Goal: Task Accomplishment & Management: Manage account settings

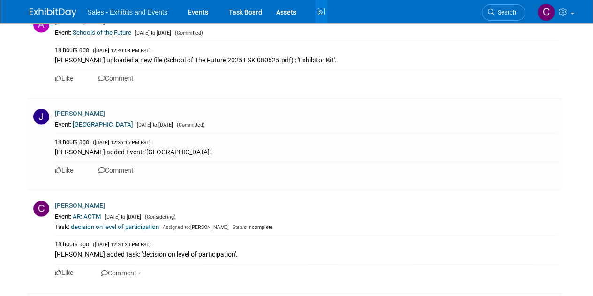
scroll to position [1279, 0]
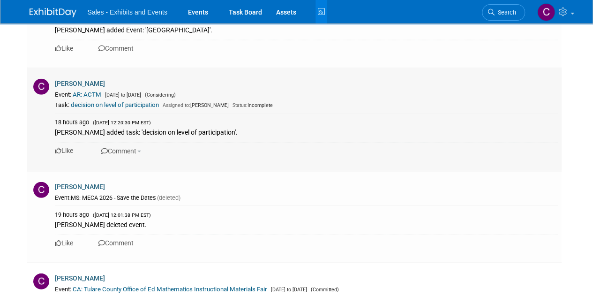
click at [112, 101] on div "Task: decision on level of participation Assigned to: Christine Lurz Status: In…" at bounding box center [306, 105] width 503 height 9
click at [111, 103] on link "decision on level of participation" at bounding box center [115, 104] width 88 height 7
click at [201, 8] on link "Events" at bounding box center [198, 11] width 34 height 23
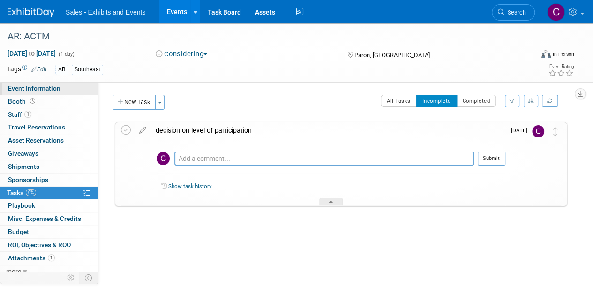
click at [20, 86] on span "Event Information" at bounding box center [34, 87] width 52 height 7
select select "Southeast"
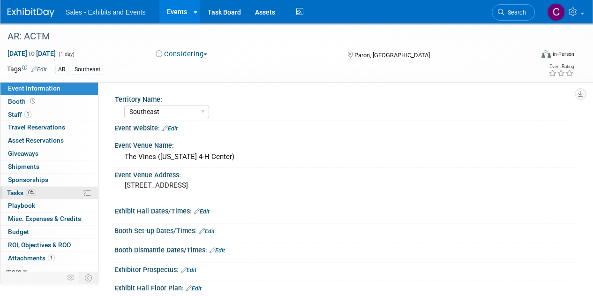
click at [10, 194] on span "Tasks 0%" at bounding box center [21, 192] width 29 height 7
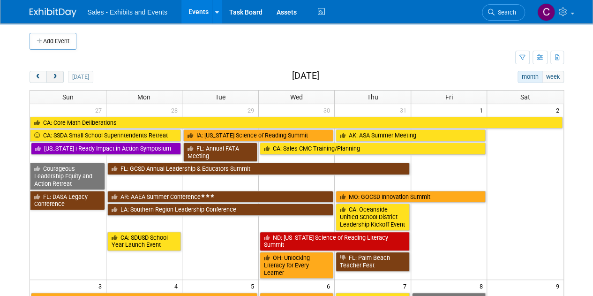
click at [55, 75] on span "next" at bounding box center [55, 77] width 7 height 6
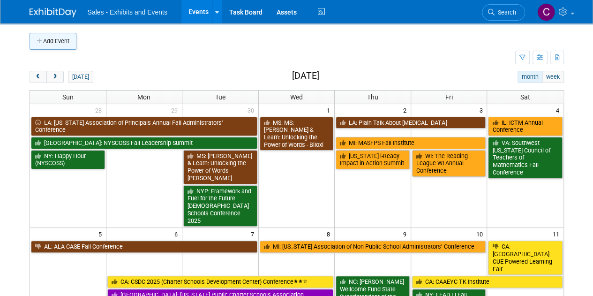
click at [55, 38] on button "Add Event" at bounding box center [53, 41] width 47 height 17
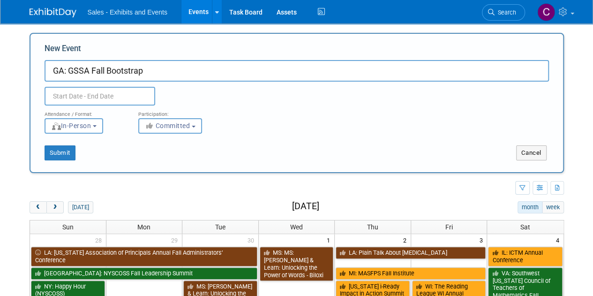
type input "GA: GSSA Fall Bootstrap"
click at [109, 96] on input "text" at bounding box center [100, 96] width 111 height 19
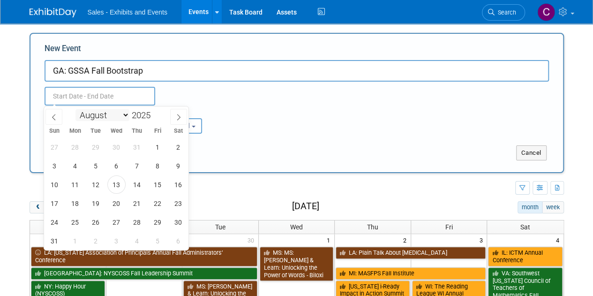
click at [118, 117] on select "January February March April May June July August September October November De…" at bounding box center [102, 115] width 54 height 12
select select "9"
click at [75, 109] on select "January February March April May June July August September October November De…" at bounding box center [102, 115] width 54 height 12
click at [112, 203] on span "22" at bounding box center [116, 203] width 18 height 18
click at [133, 201] on span "23" at bounding box center [137, 203] width 18 height 18
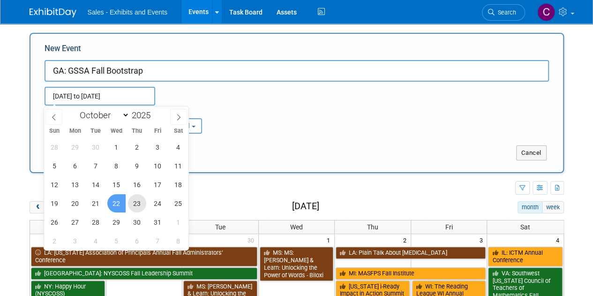
type input "Oct 22, 2025 to Oct 23, 2025"
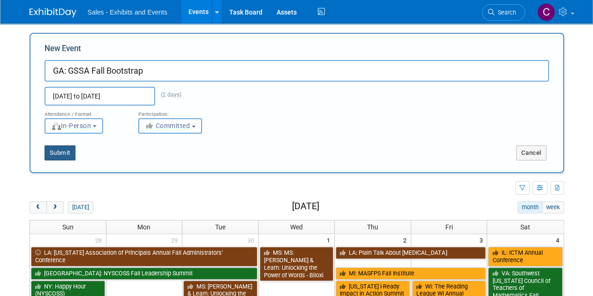
click at [63, 155] on button "Submit" at bounding box center [60, 152] width 31 height 15
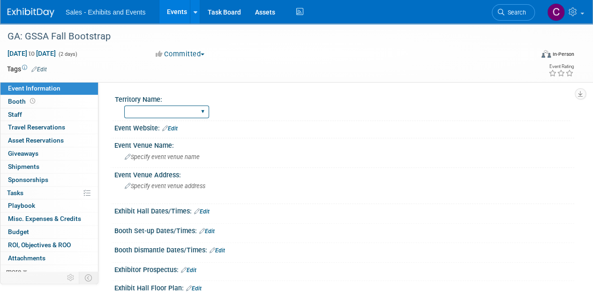
click at [139, 113] on select "Atlantic Southeast Central Southwest Pacific Mountain National Strategic Partne…" at bounding box center [166, 111] width 85 height 13
select select "Southeast"
click at [124, 105] on select "Atlantic Southeast Central Southwest Pacific Mountain National Strategic Partne…" at bounding box center [166, 111] width 85 height 13
click at [43, 71] on link "Edit" at bounding box center [38, 69] width 15 height 7
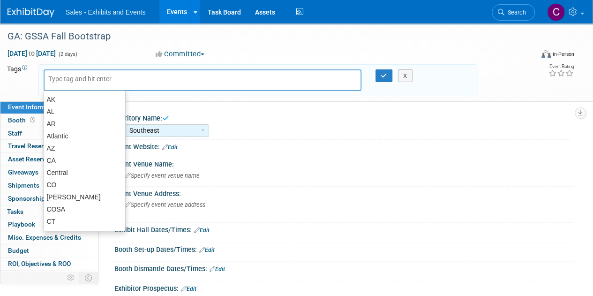
type input "g"
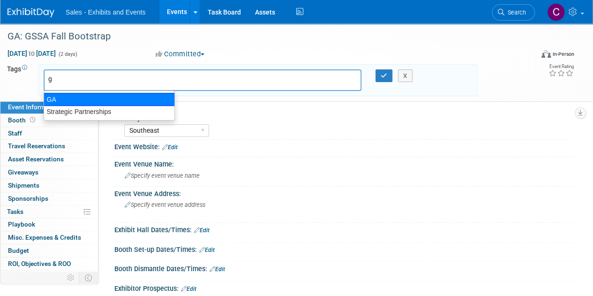
click at [57, 94] on div "GA" at bounding box center [109, 99] width 131 height 13
type input "GA"
type input "s"
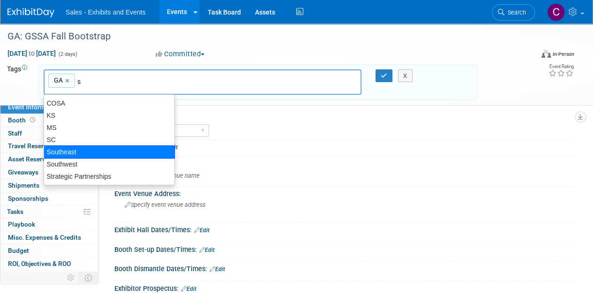
click at [74, 151] on div "Southeast" at bounding box center [109, 151] width 131 height 13
type input "GA, Southeast"
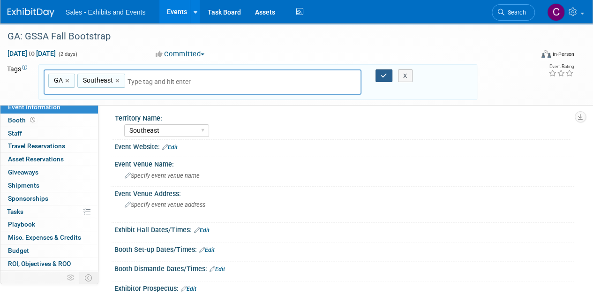
click at [379, 74] on button "button" at bounding box center [383, 75] width 17 height 13
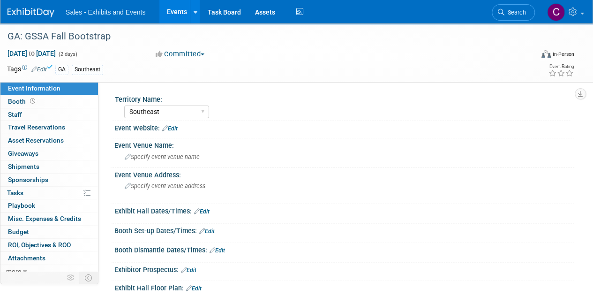
click at [173, 132] on div at bounding box center [344, 133] width 446 height 2
click at [175, 130] on link "Edit" at bounding box center [169, 128] width 15 height 7
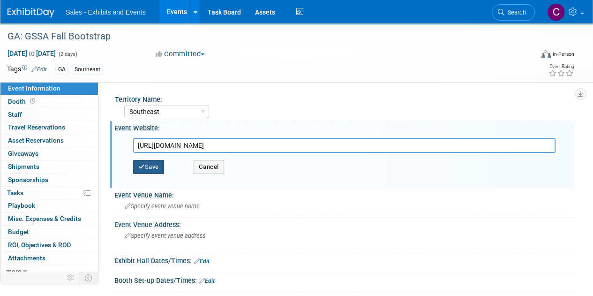
type input "https://www.gssaweb.org/event/2025-gssa-fall-bootstrap-conference-october-22-23…"
click at [156, 165] on button "Save" at bounding box center [148, 167] width 31 height 14
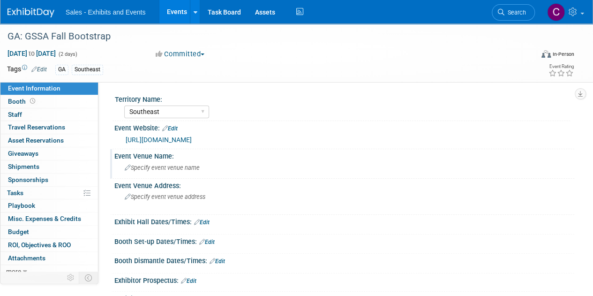
click at [169, 169] on span "Specify event venue name" at bounding box center [162, 167] width 75 height 7
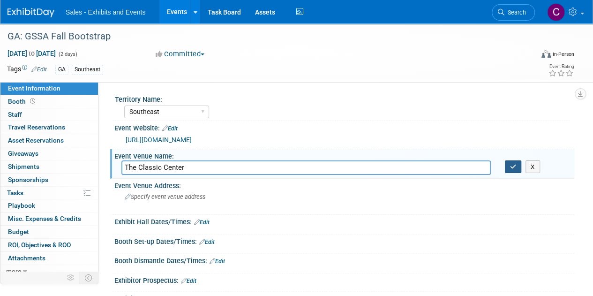
type input "The Classic Center"
click at [512, 166] on icon "button" at bounding box center [513, 167] width 7 height 6
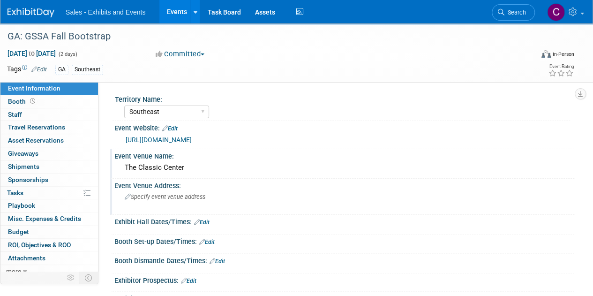
click at [177, 196] on span "Specify event venue address" at bounding box center [165, 196] width 81 height 7
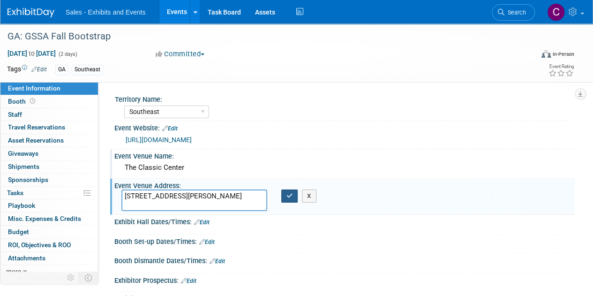
type textarea "300 N Thomas St, Athens, GA 30601"
click at [290, 195] on icon "button" at bounding box center [289, 196] width 7 height 6
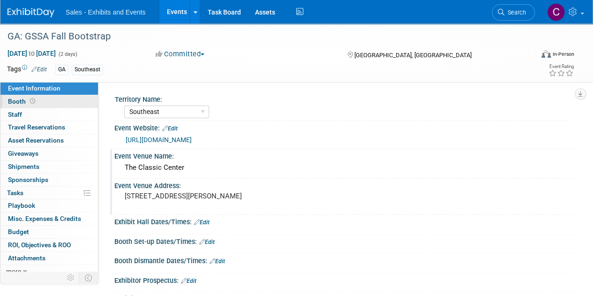
click at [15, 101] on span "Booth" at bounding box center [22, 100] width 29 height 7
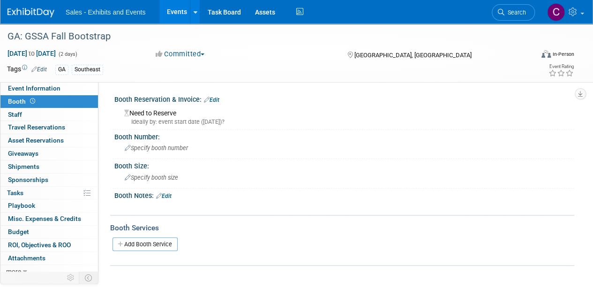
click at [219, 97] on link "Edit" at bounding box center [211, 100] width 15 height 7
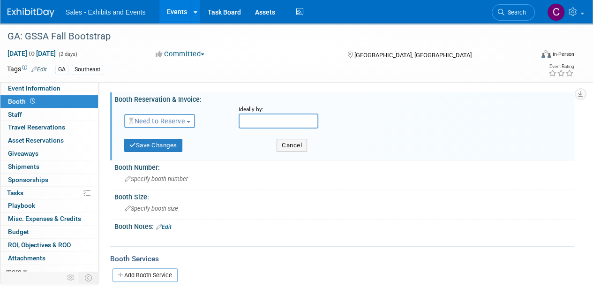
click at [176, 120] on span "Need to Reserve" at bounding box center [157, 120] width 56 height 7
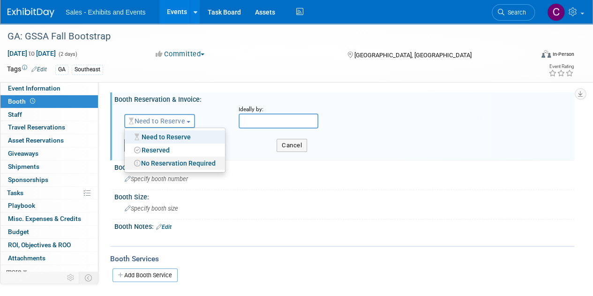
click at [166, 164] on link "No Reservation Required" at bounding box center [175, 163] width 100 height 13
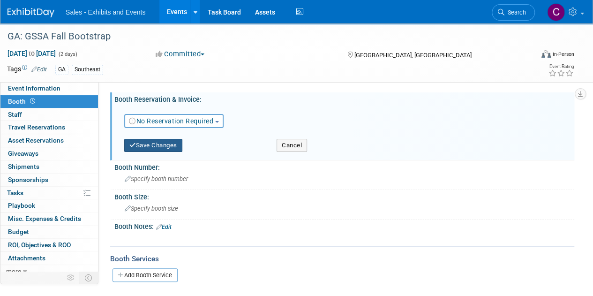
click at [149, 142] on button "Save Changes" at bounding box center [153, 145] width 58 height 13
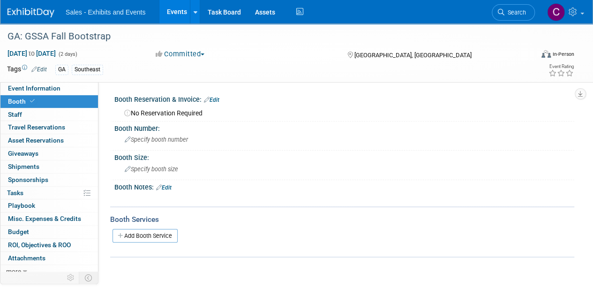
click at [169, 188] on link "Edit" at bounding box center [163, 187] width 15 height 7
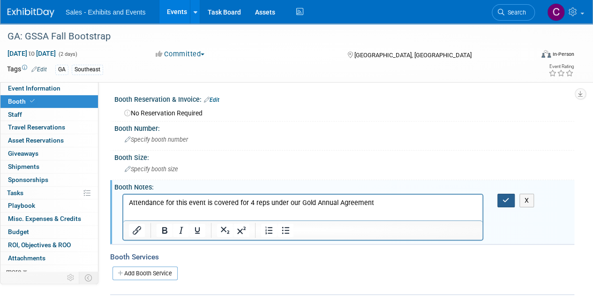
drag, startPoint x: 503, startPoint y: 201, endPoint x: 214, endPoint y: 98, distance: 307.3
click at [503, 201] on icon "button" at bounding box center [505, 200] width 7 height 7
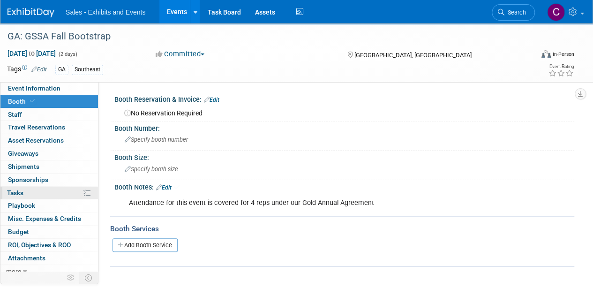
click at [18, 192] on span "Tasks 0%" at bounding box center [15, 192] width 16 height 7
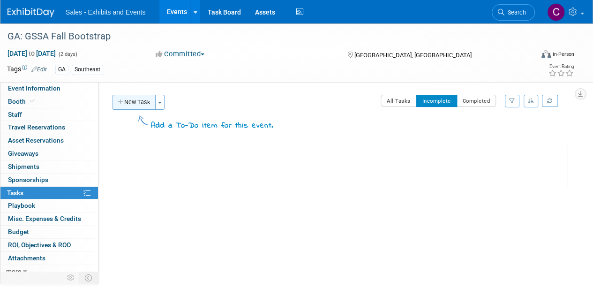
click at [137, 104] on button "New Task" at bounding box center [133, 102] width 43 height 15
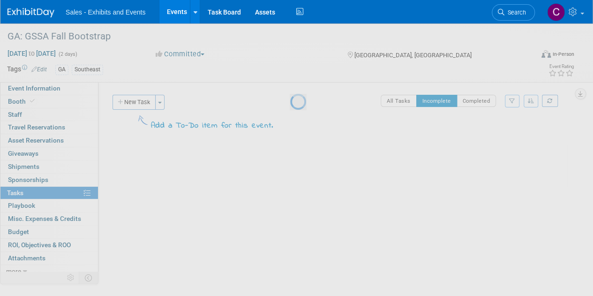
select select "7"
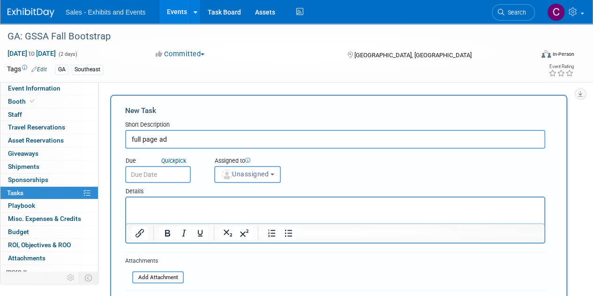
type input "full page ad"
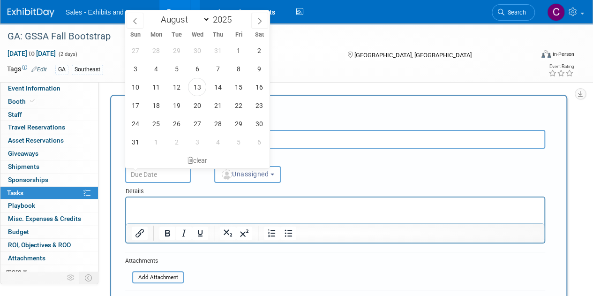
click at [160, 178] on input "text" at bounding box center [158, 174] width 66 height 17
click at [236, 114] on span "29" at bounding box center [238, 123] width 18 height 18
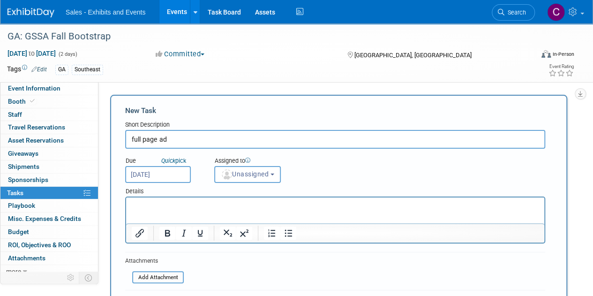
click at [178, 176] on input "Aug 29, 2025" at bounding box center [158, 174] width 66 height 17
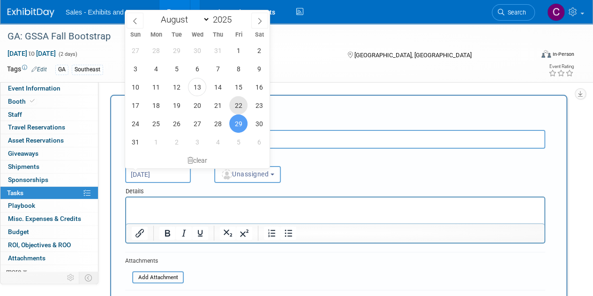
click at [239, 107] on span "22" at bounding box center [238, 105] width 18 height 18
type input "Aug 22, 2025"
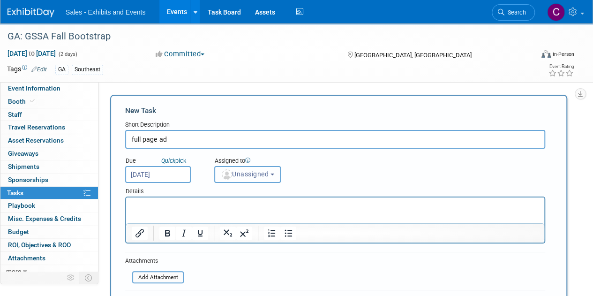
click at [240, 175] on span "Unassigned" at bounding box center [245, 173] width 48 height 7
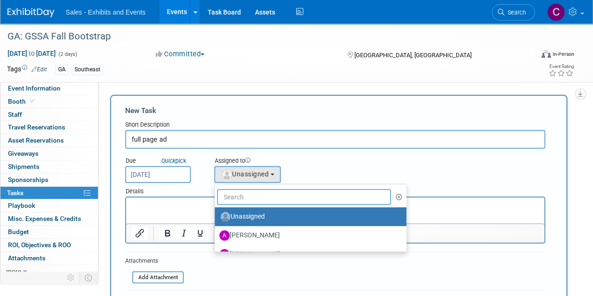
click at [255, 194] on input "text" at bounding box center [304, 197] width 174 height 16
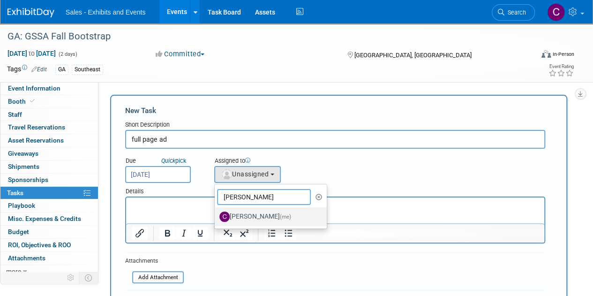
type input "christine"
click at [253, 218] on label "Christine Lurz (me)" at bounding box center [268, 216] width 98 height 15
click at [216, 218] on input "Christine Lurz (me)" at bounding box center [213, 215] width 6 height 6
select select "a9e3834d-668b-4315-a5d4-069993be606a"
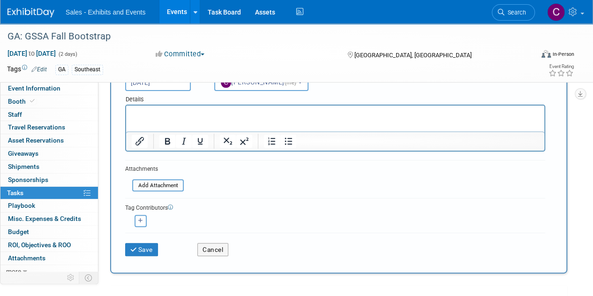
scroll to position [92, 0]
click at [143, 252] on button "Save" at bounding box center [141, 249] width 33 height 13
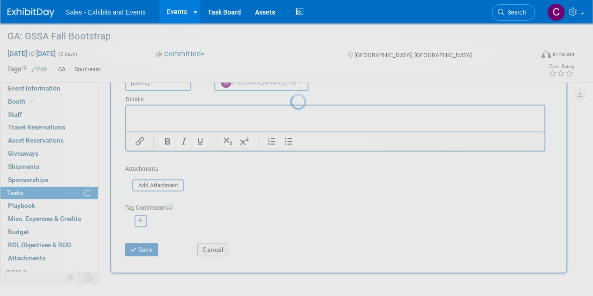
scroll to position [0, 0]
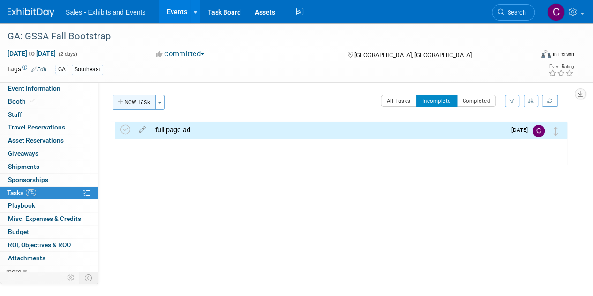
click at [137, 99] on button "New Task" at bounding box center [133, 102] width 43 height 15
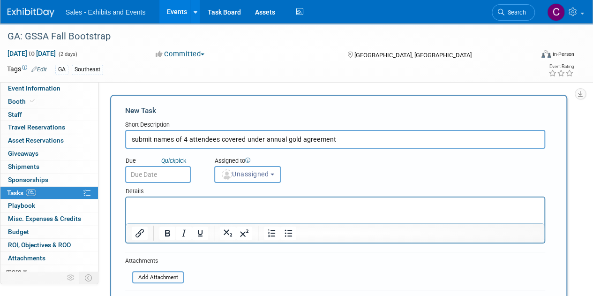
type input "submit names of 4 attendees covered under annual gold agreement"
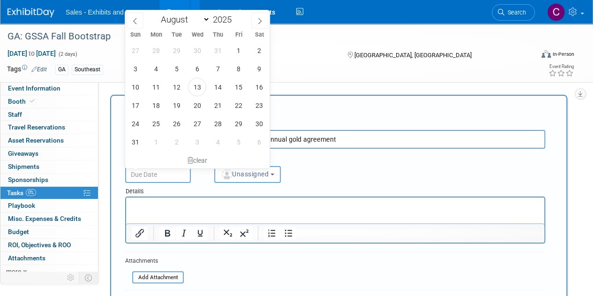
click at [157, 178] on input "text" at bounding box center [158, 174] width 66 height 17
drag, startPoint x: 243, startPoint y: 105, endPoint x: 244, endPoint y: 125, distance: 19.7
click at [242, 105] on span "22" at bounding box center [238, 105] width 18 height 18
type input "Aug 22, 2025"
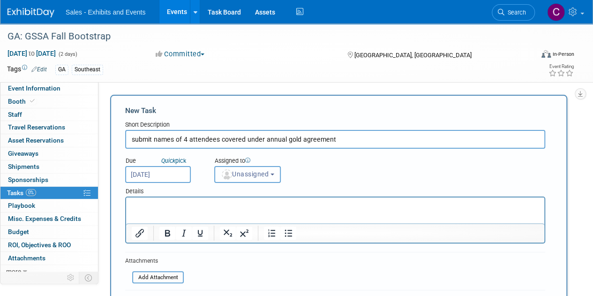
click at [256, 176] on span "Unassigned" at bounding box center [245, 173] width 48 height 7
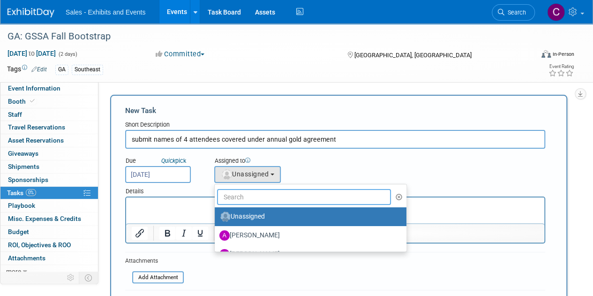
click at [254, 199] on input "text" at bounding box center [304, 197] width 174 height 16
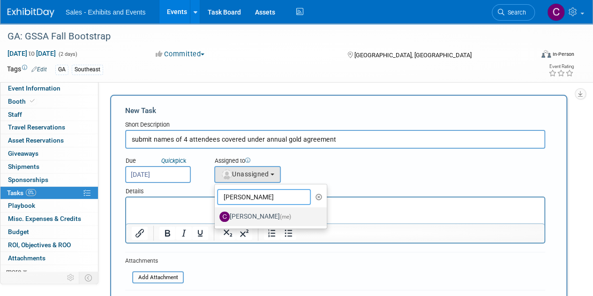
type input "christine"
drag, startPoint x: 251, startPoint y: 218, endPoint x: 303, endPoint y: 213, distance: 52.8
click at [250, 218] on label "Christine Lurz (me)" at bounding box center [268, 216] width 98 height 15
click at [260, 212] on label "Christine Lurz (me)" at bounding box center [268, 216] width 98 height 15
click at [216, 212] on input "Christine Lurz (me)" at bounding box center [213, 215] width 6 height 6
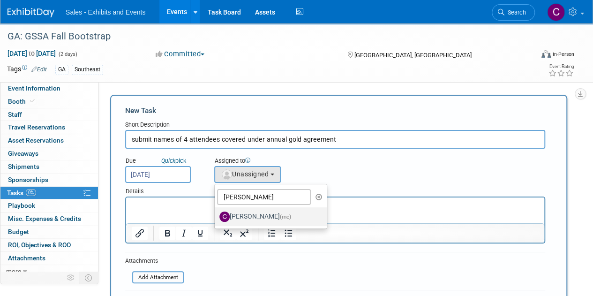
select select "a9e3834d-668b-4315-a5d4-069993be606a"
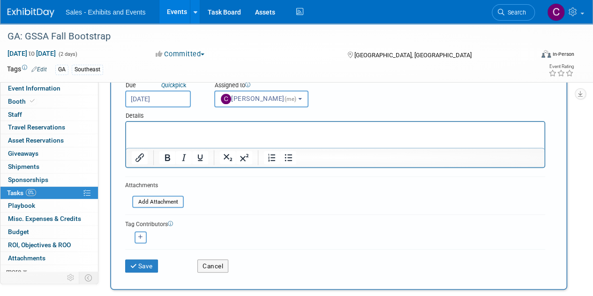
scroll to position [81, 0]
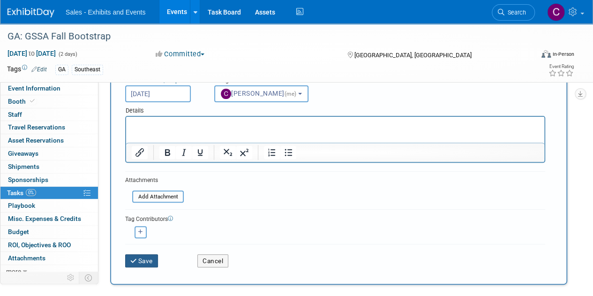
click at [136, 259] on icon "submit" at bounding box center [134, 261] width 8 height 7
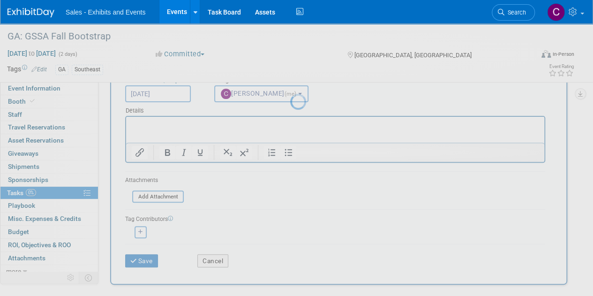
scroll to position [0, 0]
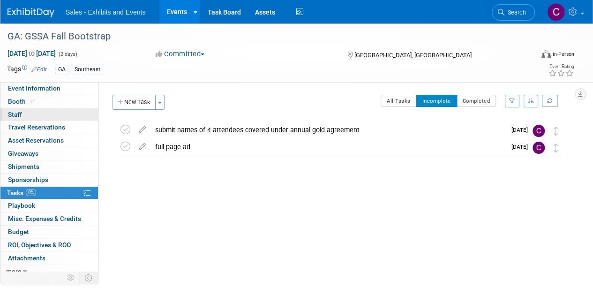
click at [27, 117] on link "0 Staff 0" at bounding box center [48, 114] width 97 height 13
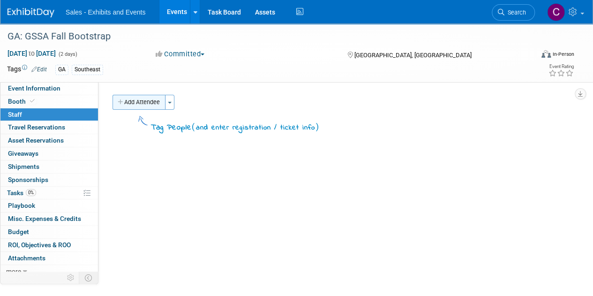
click at [139, 106] on button "Add Attendee" at bounding box center [138, 102] width 53 height 15
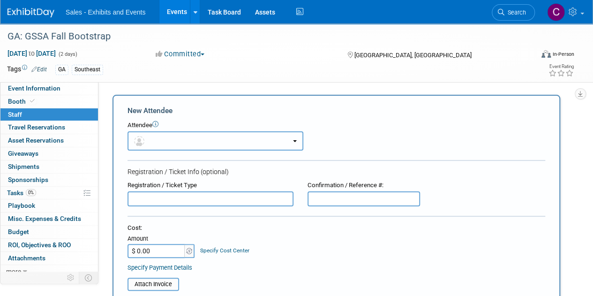
click at [162, 143] on button "button" at bounding box center [215, 140] width 176 height 19
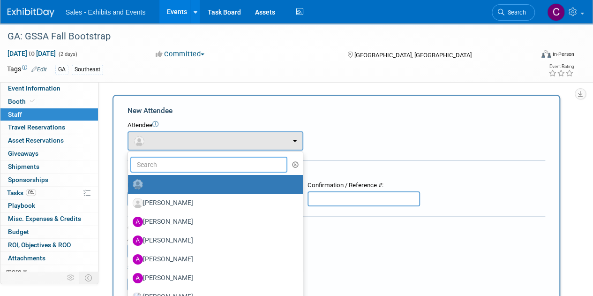
click at [172, 163] on input "text" at bounding box center [208, 165] width 157 height 16
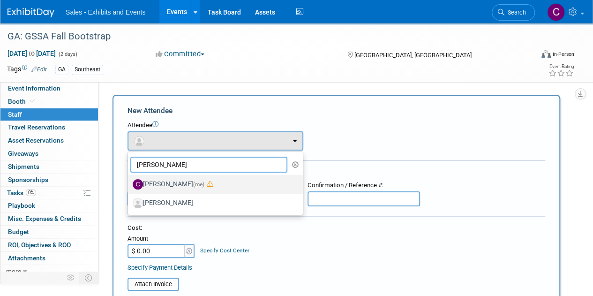
type input "christine"
click at [181, 183] on label "Christine Lurz (me)" at bounding box center [213, 184] width 161 height 15
click at [129, 183] on input "Christine Lurz (me)" at bounding box center [126, 183] width 6 height 6
select select "a9e3834d-668b-4315-a5d4-069993be606a"
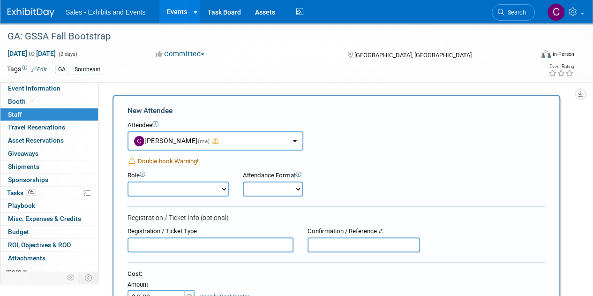
click at [271, 191] on select "Onsite Remote" at bounding box center [273, 188] width 60 height 15
click at [189, 190] on select "Author Demonstrator Host Planner Presenter Product Rep Sales Representative" at bounding box center [177, 188] width 101 height 15
select select "6"
click at [127, 181] on select "Author Demonstrator Host Planner Presenter Product Rep Sales Representative" at bounding box center [177, 188] width 101 height 15
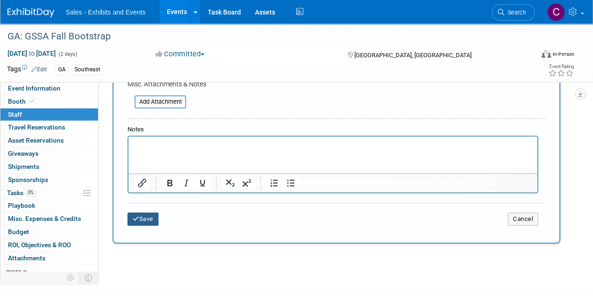
click at [149, 213] on button "Save" at bounding box center [142, 218] width 31 height 13
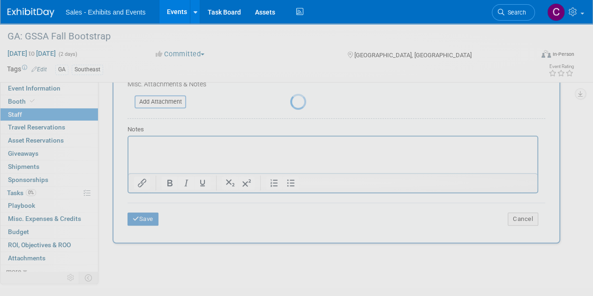
scroll to position [81, 0]
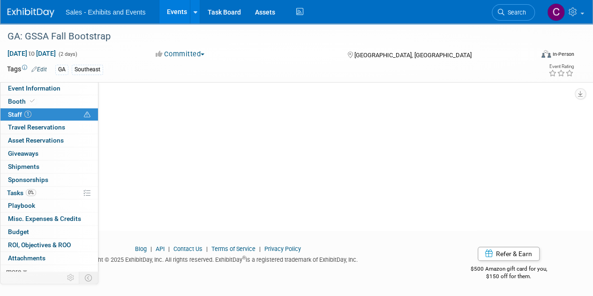
drag, startPoint x: 39, startPoint y: 122, endPoint x: 72, endPoint y: 117, distance: 33.3
click at [39, 122] on link "0 Travel Reservations 0" at bounding box center [48, 127] width 97 height 13
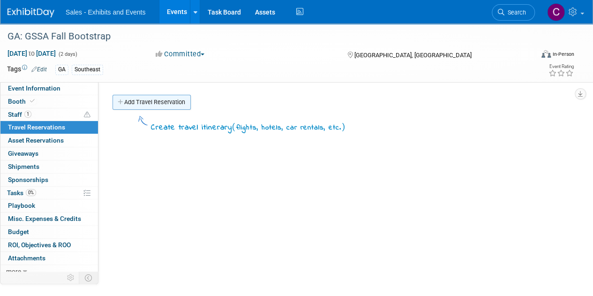
click at [141, 100] on link "Add Travel Reservation" at bounding box center [151, 102] width 78 height 15
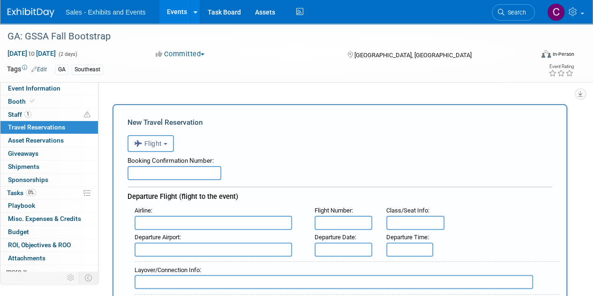
click at [157, 142] on span "Flight" at bounding box center [148, 143] width 28 height 7
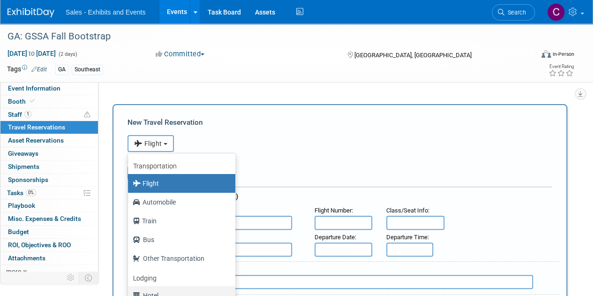
scroll to position [34, 0]
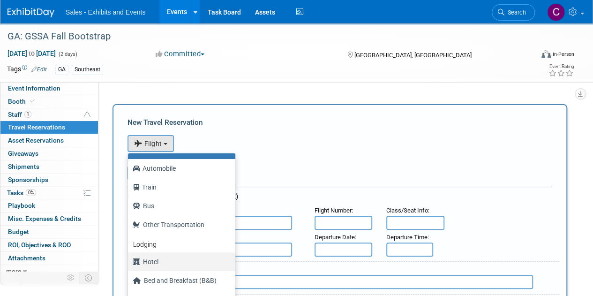
click at [160, 268] on label "Hotel" at bounding box center [179, 261] width 93 height 15
click at [129, 263] on input "Hotel" at bounding box center [126, 260] width 6 height 6
select select "6"
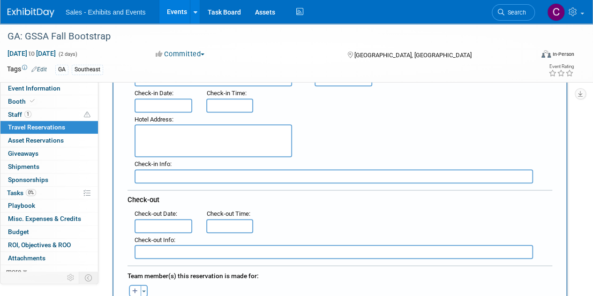
scroll to position [483, 0]
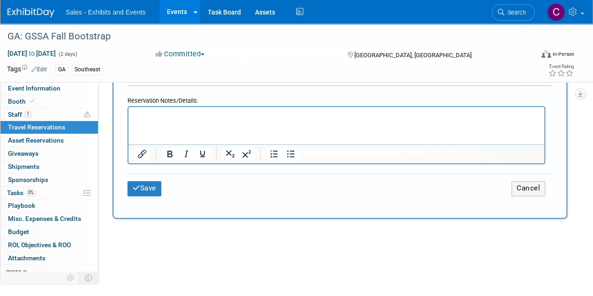
click at [186, 118] on p "Rich Text Area. Press ALT-0 for help." at bounding box center [336, 116] width 405 height 10
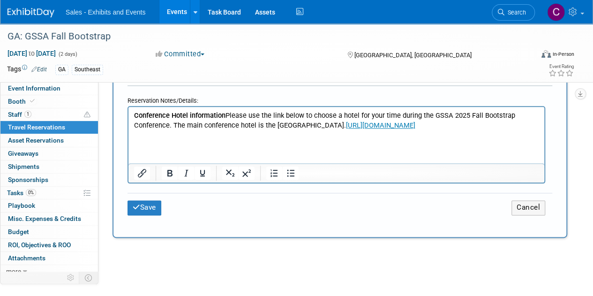
click at [277, 126] on p "Conference Hotel information Please use the link below to choose a hotel for yo…" at bounding box center [336, 120] width 405 height 19
drag, startPoint x: 277, startPoint y: 126, endPoint x: 352, endPoint y: 126, distance: 74.5
click at [352, 126] on p "Conference Hotel information Please use the link below to choose a hotel for yo…" at bounding box center [336, 120] width 405 height 19
copy p "Hyatt Place Downtown Athens"
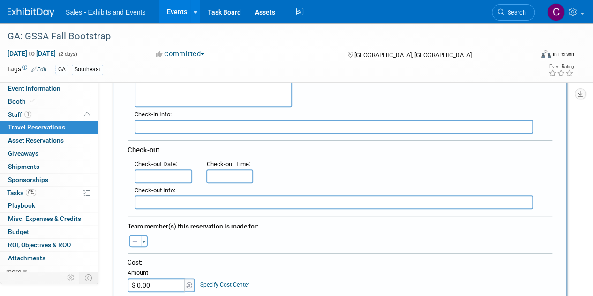
scroll to position [204, 0]
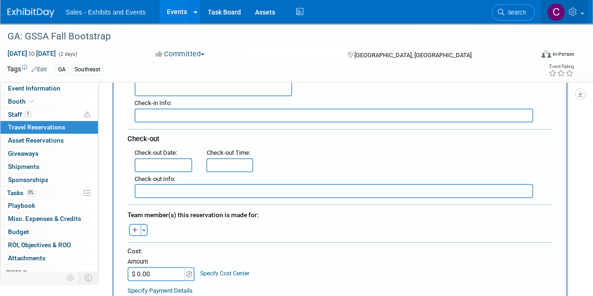
type input "Hyatt Place Downtown Athens"
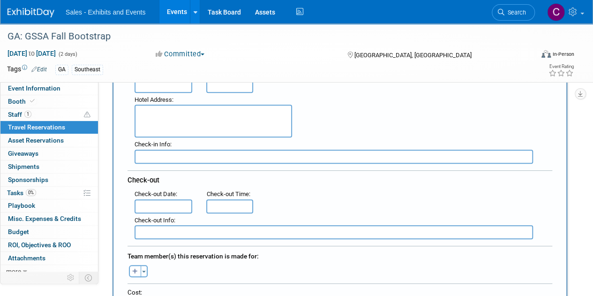
click at [181, 123] on textarea at bounding box center [213, 121] width 157 height 33
paste textarea "412 N Thomas St, Athens, GA 30601"
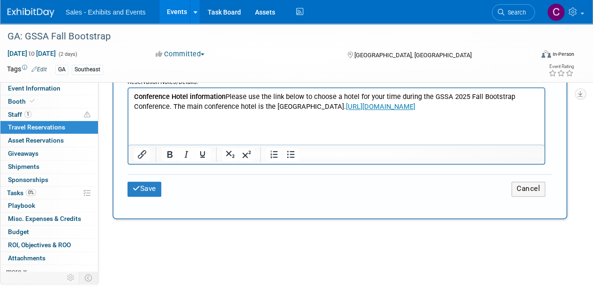
scroll to position [523, 0]
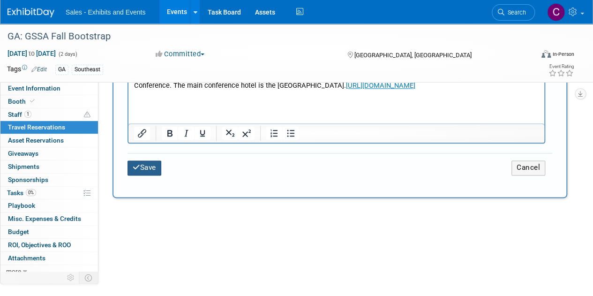
type textarea "412 N Thomas St, Athens, GA 30601"
click at [161, 164] on button "Save" at bounding box center [144, 167] width 34 height 15
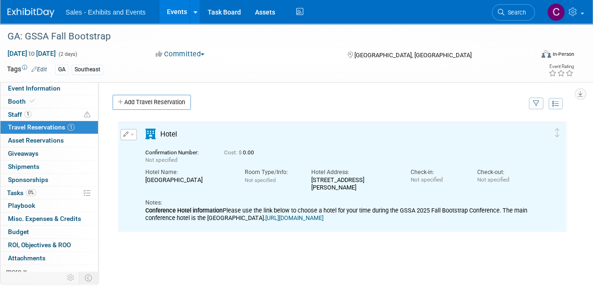
scroll to position [0, 0]
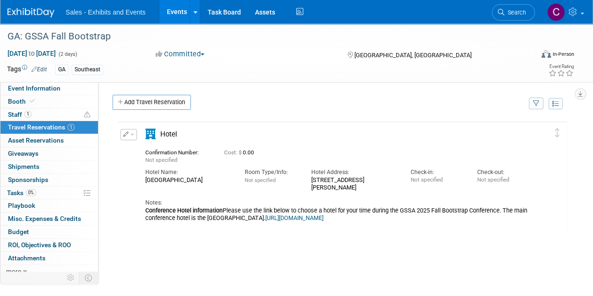
click at [174, 13] on link "Events" at bounding box center [176, 11] width 34 height 23
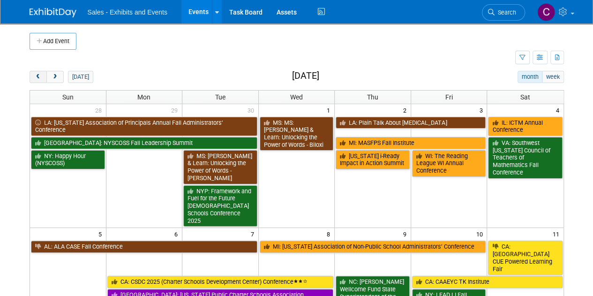
click at [39, 76] on span "prev" at bounding box center [38, 77] width 7 height 6
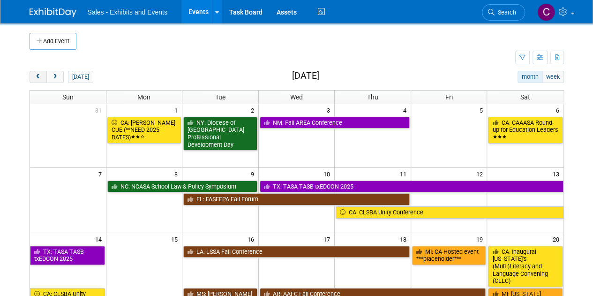
click at [39, 76] on span "prev" at bounding box center [38, 77] width 7 height 6
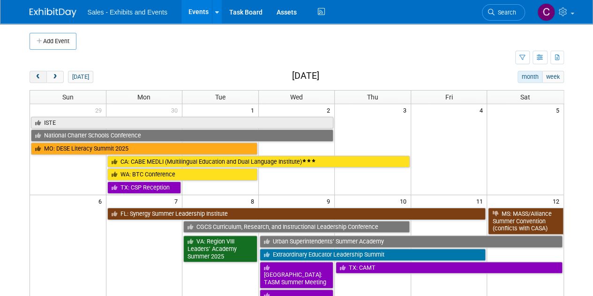
click at [39, 76] on span "prev" at bounding box center [38, 77] width 7 height 6
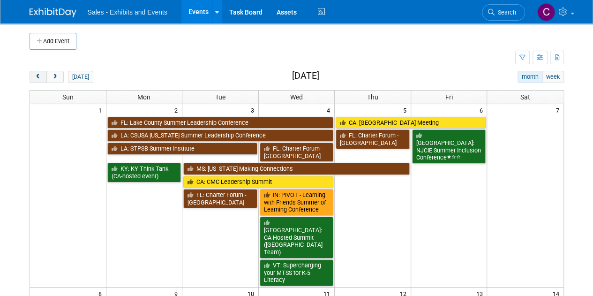
click at [39, 76] on span "prev" at bounding box center [38, 77] width 7 height 6
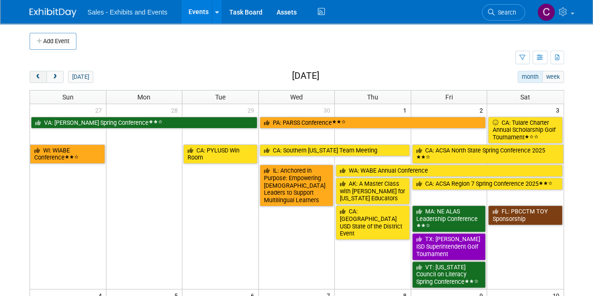
click at [39, 76] on span "prev" at bounding box center [38, 77] width 7 height 6
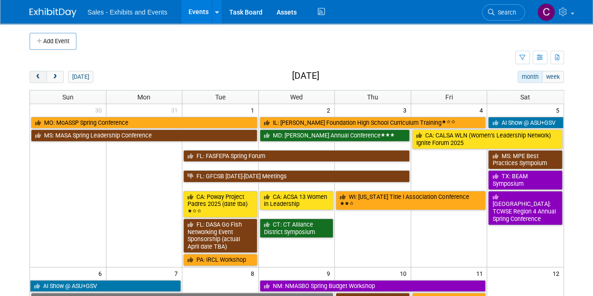
click at [39, 76] on span "prev" at bounding box center [38, 77] width 7 height 6
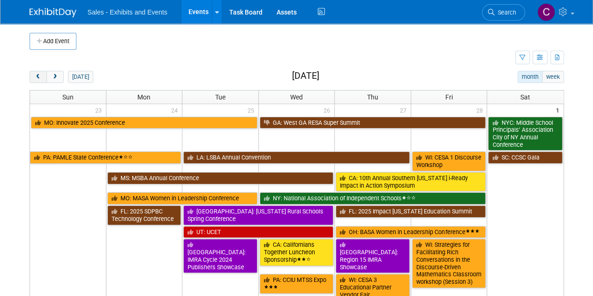
click at [39, 76] on span "prev" at bounding box center [38, 77] width 7 height 6
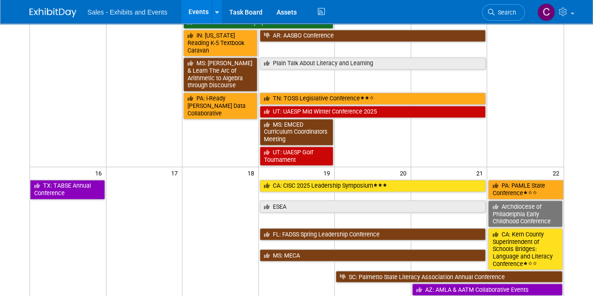
scroll to position [872, 0]
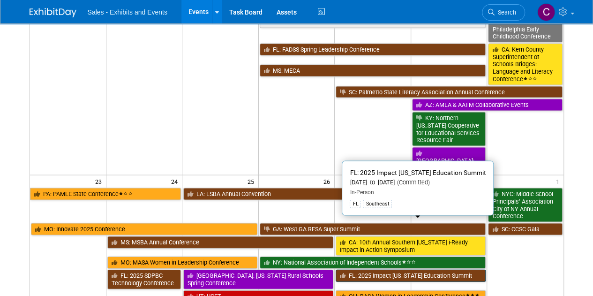
click at [383, 269] on link "FL: 2025 Impact [US_STATE] Education Summit" at bounding box center [411, 275] width 150 height 12
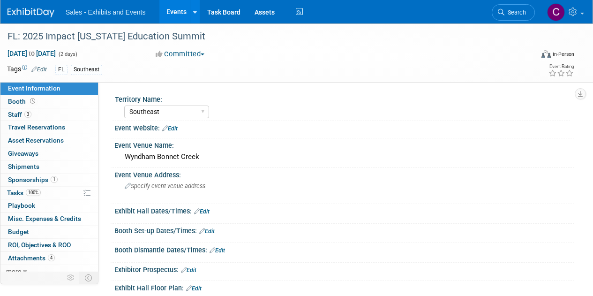
select select "Southeast"
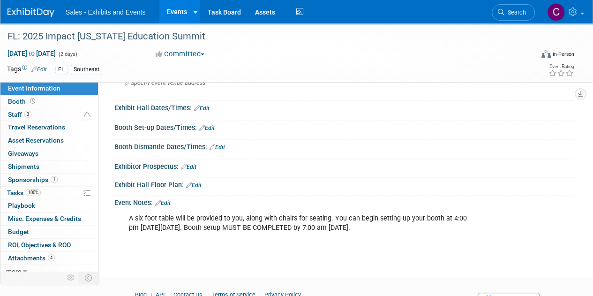
scroll to position [108, 0]
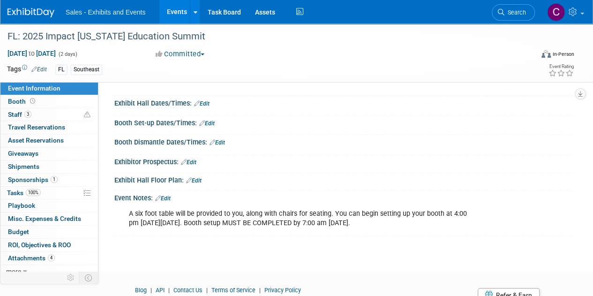
click at [168, 196] on link "Edit" at bounding box center [162, 198] width 15 height 7
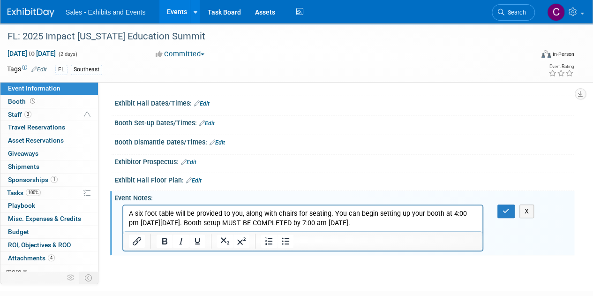
scroll to position [0, 0]
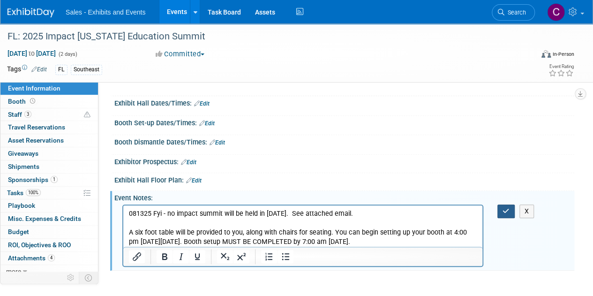
drag, startPoint x: 507, startPoint y: 210, endPoint x: 355, endPoint y: 4, distance: 256.8
click at [507, 210] on icon "button" at bounding box center [505, 211] width 7 height 7
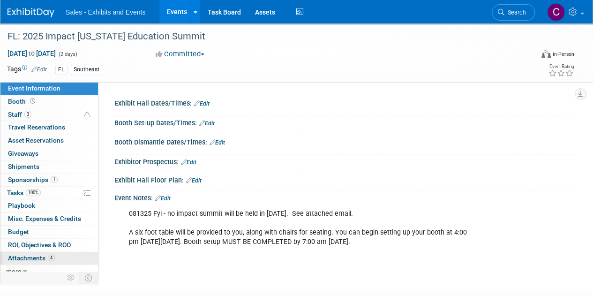
click at [32, 254] on span "Attachments 4" at bounding box center [31, 257] width 47 height 7
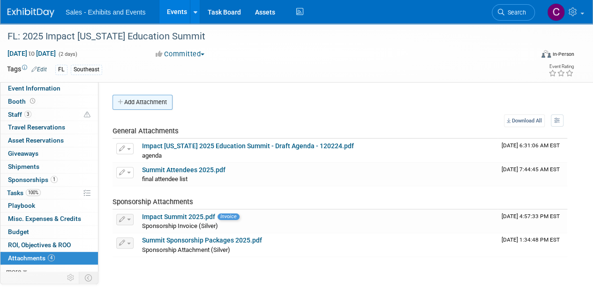
click at [129, 108] on button "Add Attachment" at bounding box center [142, 102] width 60 height 15
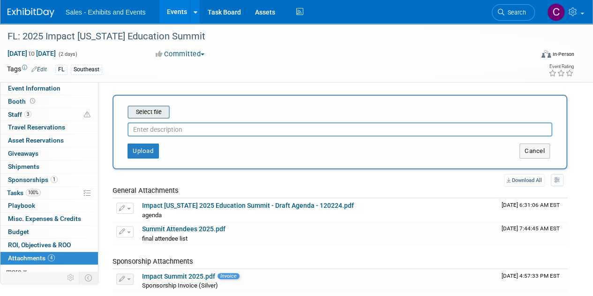
click at [150, 108] on input "file" at bounding box center [113, 111] width 112 height 11
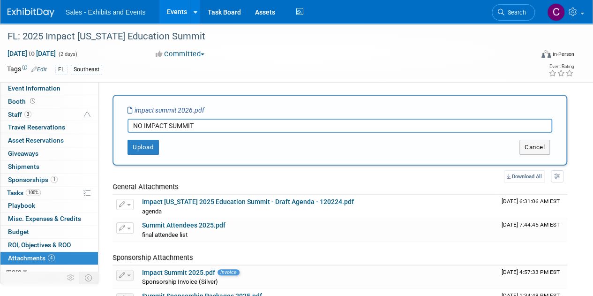
click at [143, 124] on input "NO IMPACT SUMMIT" at bounding box center [339, 126] width 425 height 14
click at [226, 120] on input "NO 2026 IMPACT SUMMIT" at bounding box center [339, 126] width 425 height 14
type input "NO 2026 IMPACT SUMMIT - EMAIL"
click at [155, 151] on button "Upload" at bounding box center [142, 147] width 31 height 15
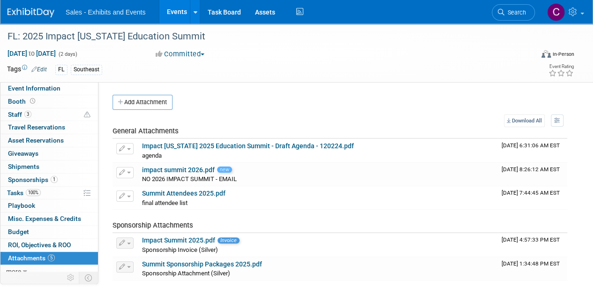
click at [175, 7] on link "Events" at bounding box center [176, 11] width 34 height 23
